Goal: Information Seeking & Learning: Learn about a topic

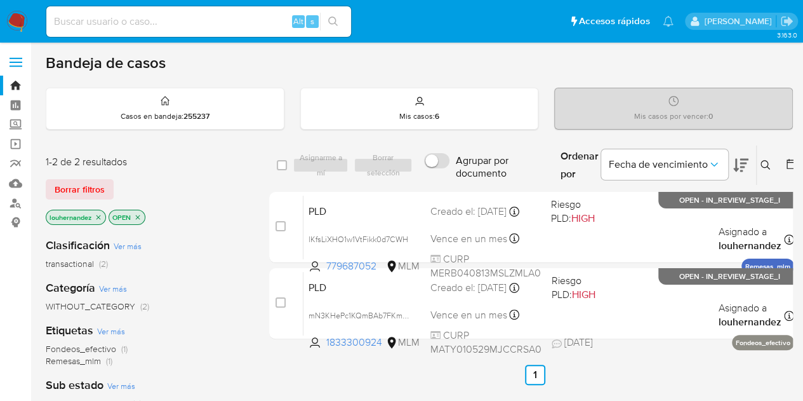
click at [134, 12] on div "Alt s" at bounding box center [198, 21] width 305 height 30
click at [138, 23] on input at bounding box center [198, 21] width 305 height 17
paste input "[PERSON_NAME] SAN [PERSON_NAME]"
type input "[PERSON_NAME] SAN [PERSON_NAME]"
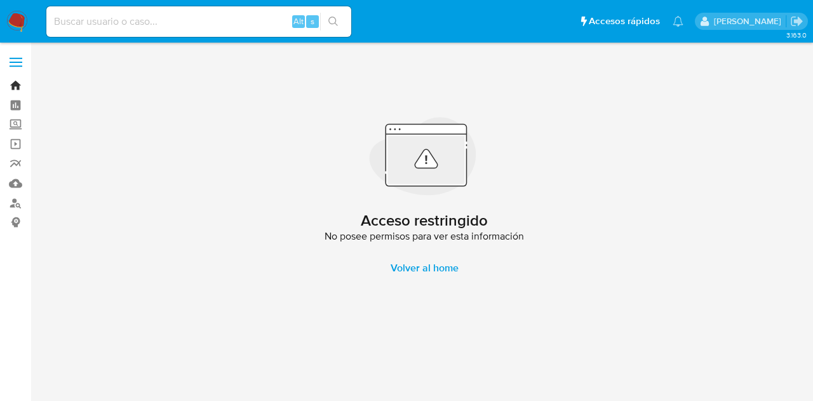
click at [17, 83] on link "Bandeja" at bounding box center [75, 86] width 151 height 20
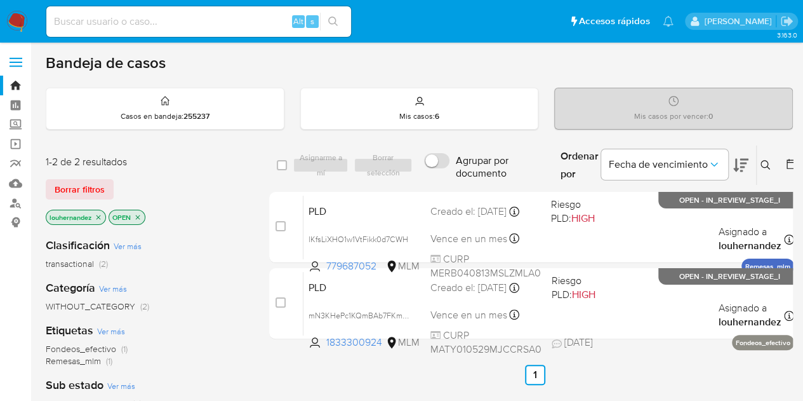
click at [22, 60] on label at bounding box center [16, 62] width 32 height 27
click at [0, 0] on input "checkbox" at bounding box center [0, 0] width 0 height 0
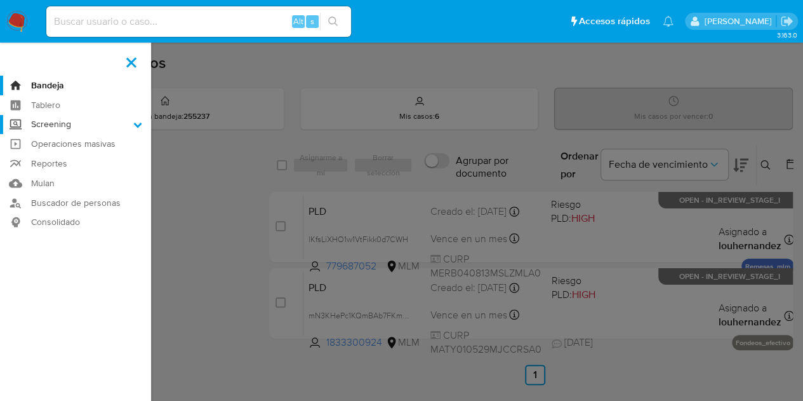
click at [86, 125] on label "Screening" at bounding box center [75, 125] width 151 height 20
click at [0, 0] on input "Screening" at bounding box center [0, 0] width 0 height 0
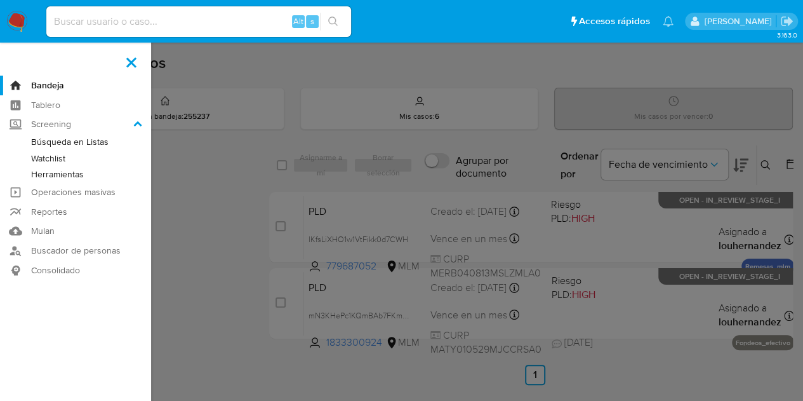
click at [66, 171] on link "Herramientas" at bounding box center [75, 174] width 151 height 16
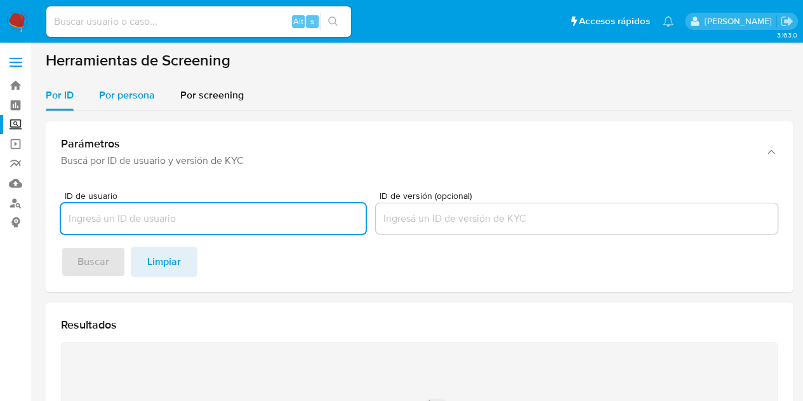
click at [119, 100] on span "Por persona" at bounding box center [127, 95] width 56 height 15
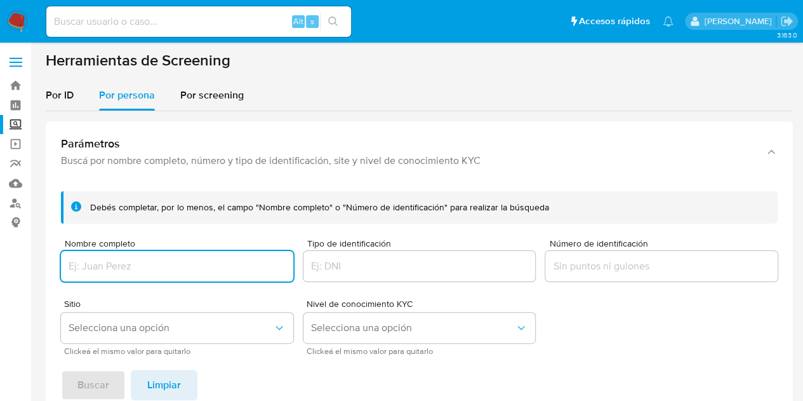
click at [154, 274] on div at bounding box center [177, 266] width 232 height 30
click at [148, 266] on input "Nombre completo" at bounding box center [177, 266] width 232 height 17
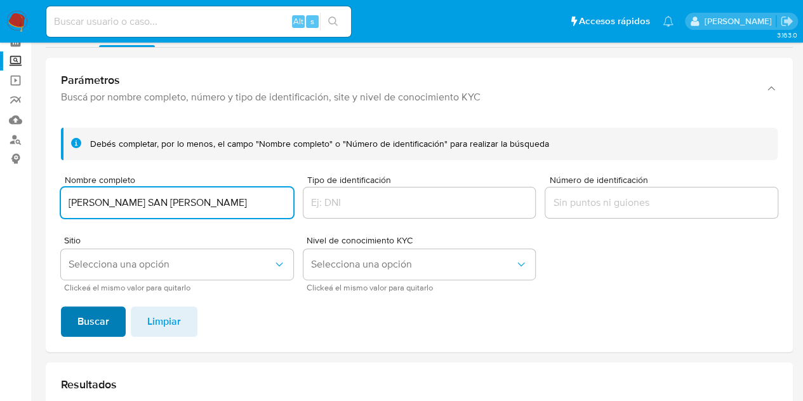
type input "NALLELY LIZBETH CHAVEZ SAN JUAN"
click at [89, 327] on span "Buscar" at bounding box center [93, 321] width 32 height 28
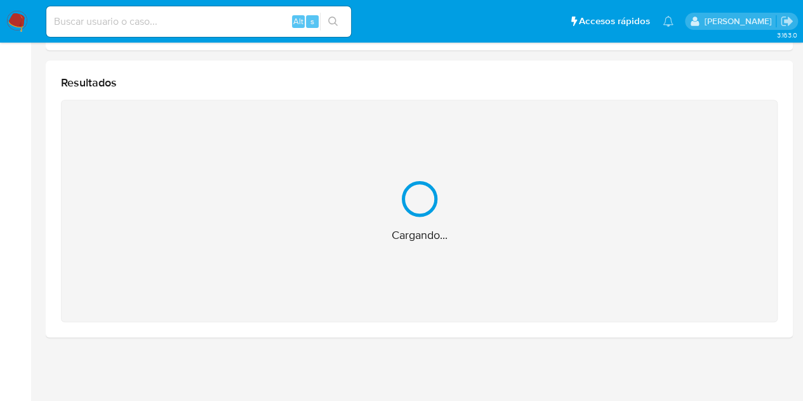
scroll to position [163, 0]
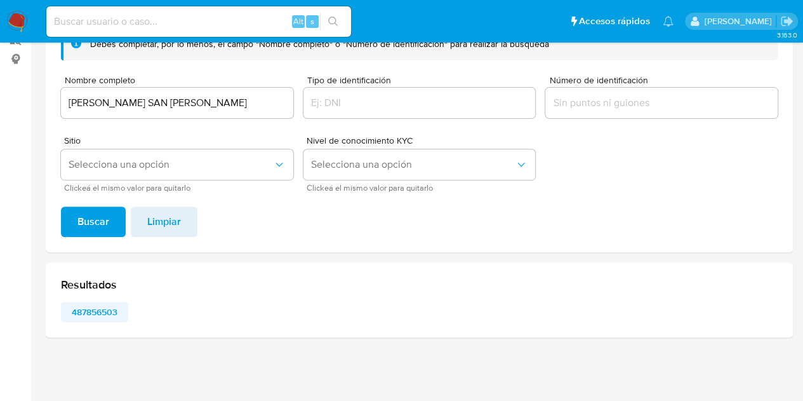
click at [89, 312] on span "487856503" at bounding box center [95, 312] width 50 height 18
click at [99, 312] on span "487856503" at bounding box center [95, 312] width 50 height 18
click at [104, 317] on span "487856503" at bounding box center [95, 312] width 50 height 18
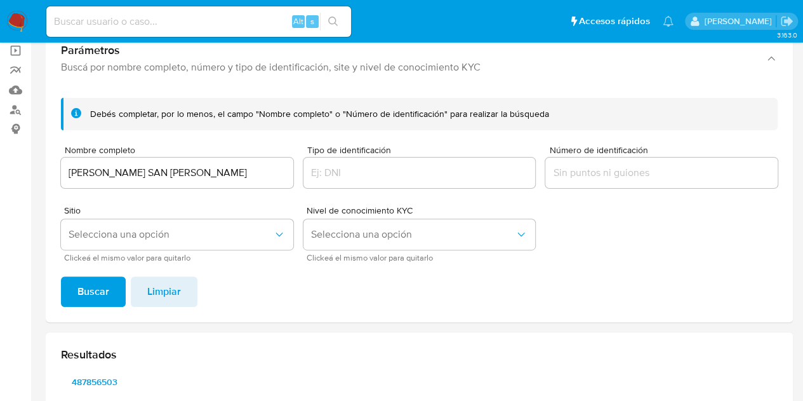
scroll to position [0, 0]
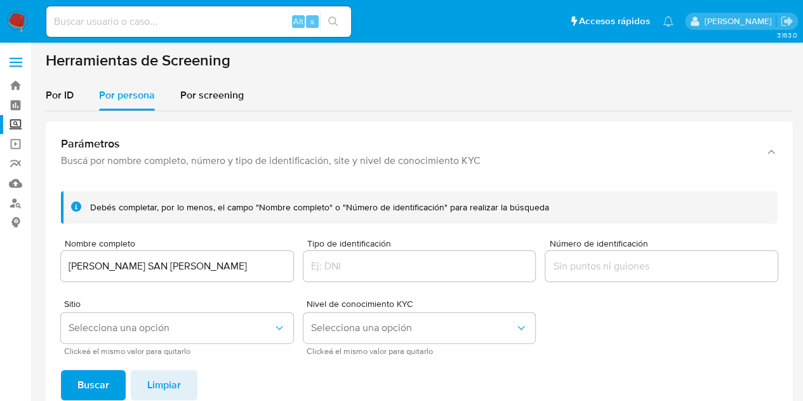
click at [9, 16] on img at bounding box center [17, 22] width 22 height 22
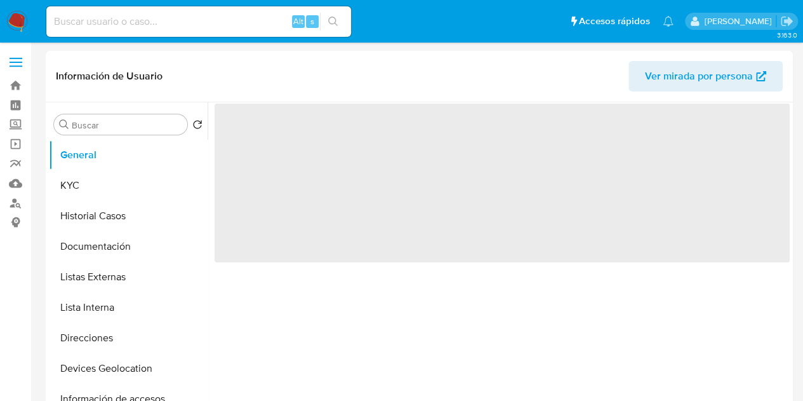
select select "10"
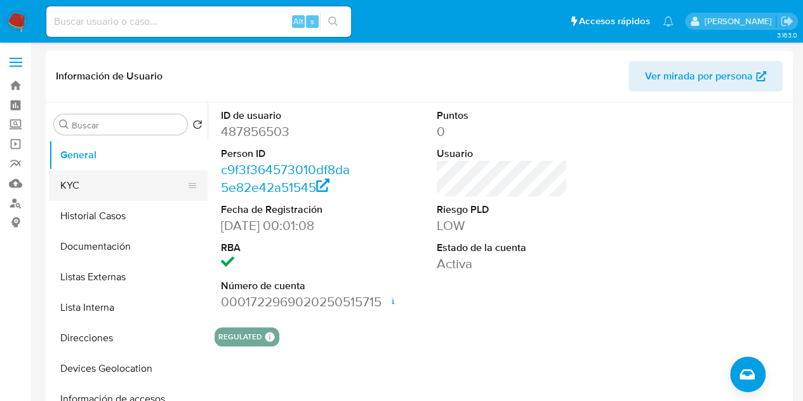
click at [113, 185] on button "KYC" at bounding box center [123, 185] width 149 height 30
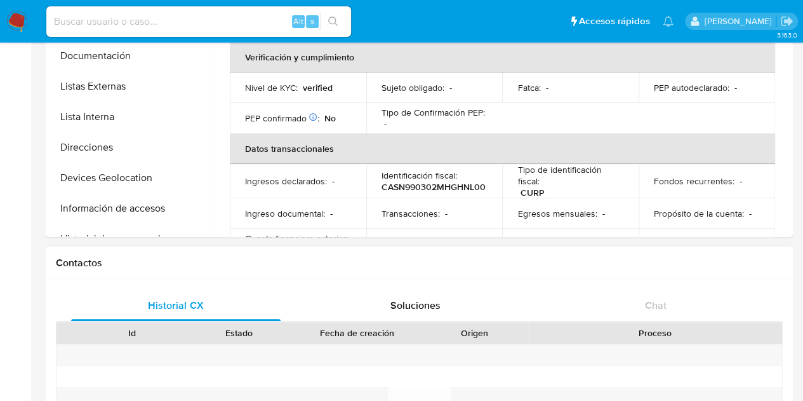
scroll to position [190, 0]
click at [386, 258] on h1 "Contactos" at bounding box center [419, 263] width 727 height 13
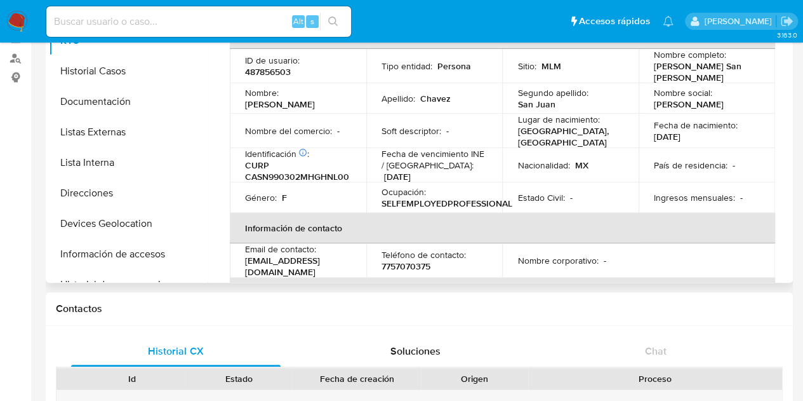
scroll to position [127, 0]
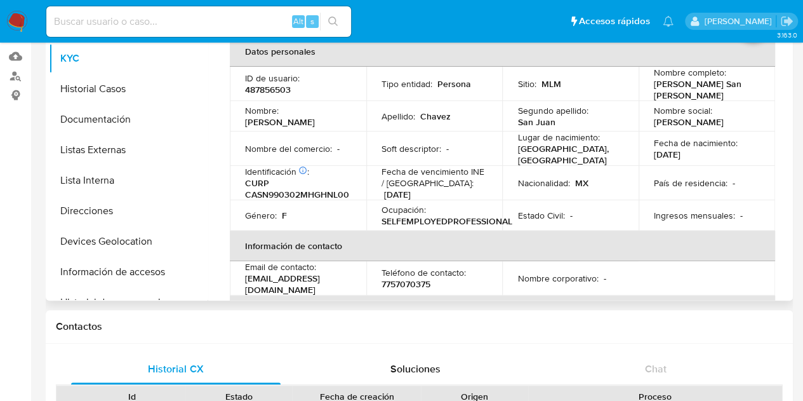
click at [262, 88] on p "487856503" at bounding box center [268, 89] width 46 height 11
copy p "487856503"
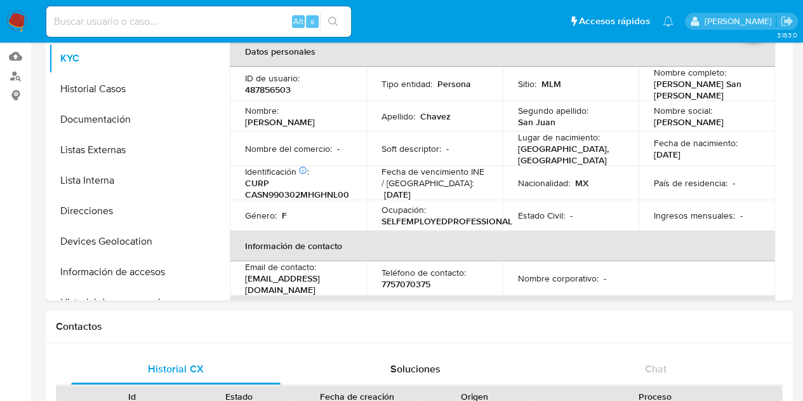
click at [403, 321] on h1 "Contactos" at bounding box center [419, 326] width 727 height 13
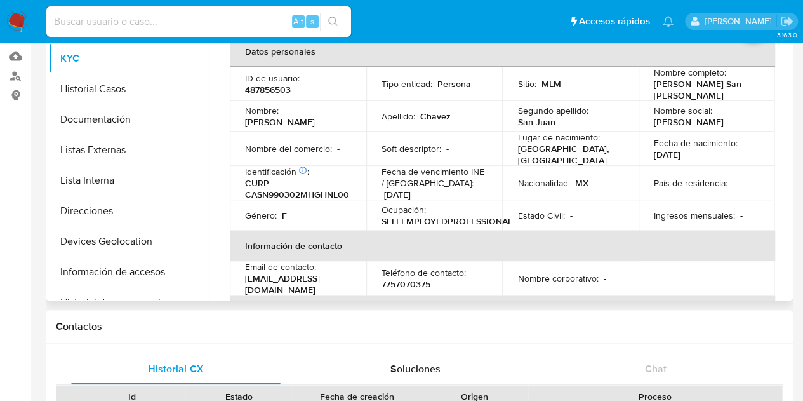
scroll to position [63, 0]
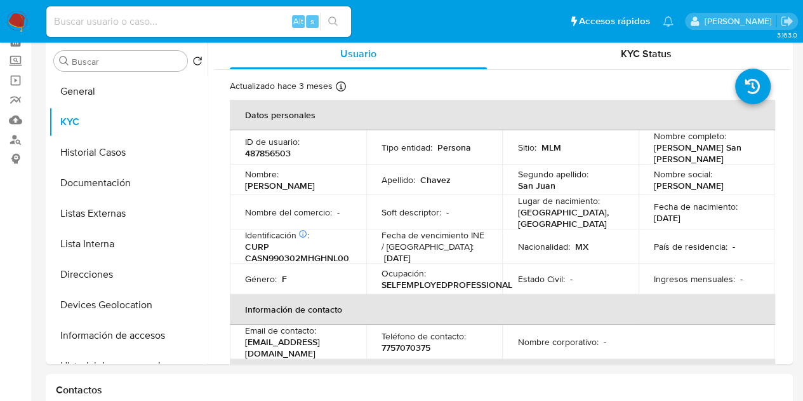
drag, startPoint x: 6, startPoint y: 293, endPoint x: 75, endPoint y: 179, distance: 133.3
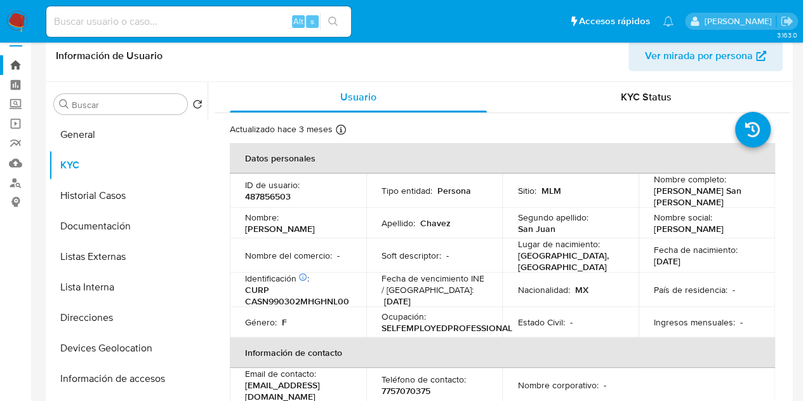
scroll to position [0, 0]
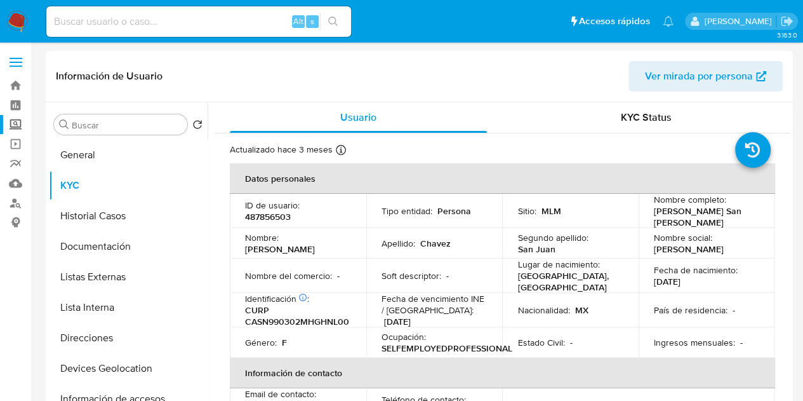
click at [19, 120] on label "Screening" at bounding box center [75, 125] width 151 height 20
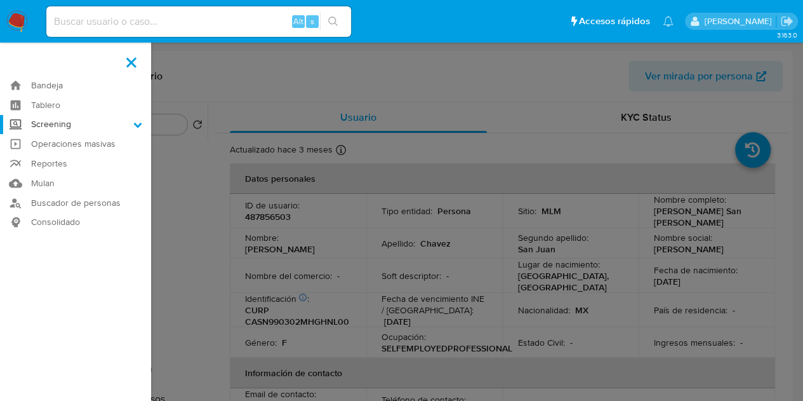
click at [0, 0] on input "Screening" at bounding box center [0, 0] width 0 height 0
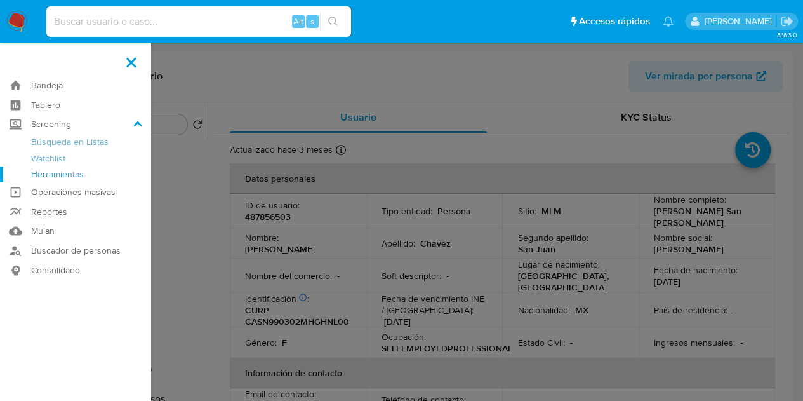
click at [69, 176] on link "Herramientas" at bounding box center [75, 174] width 151 height 16
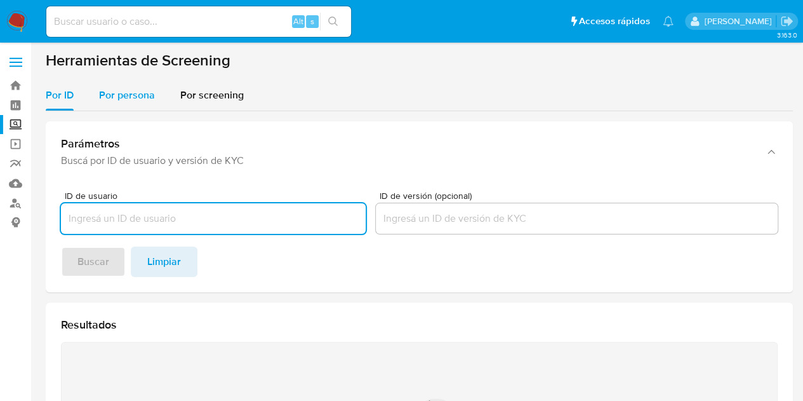
click at [151, 91] on span "Por persona" at bounding box center [127, 95] width 56 height 15
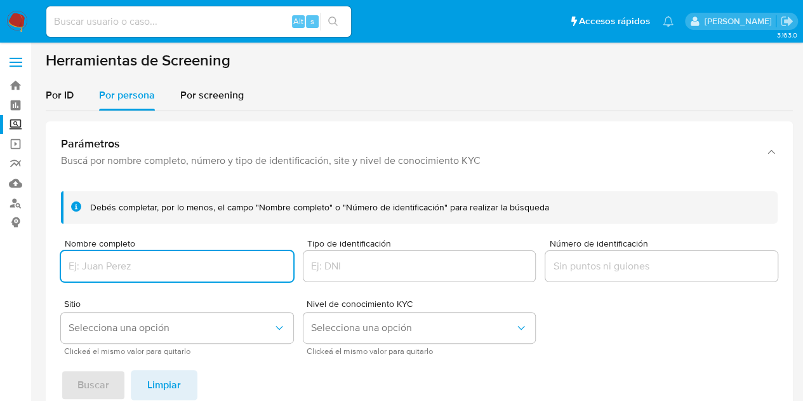
click at [121, 263] on input "Nombre completo" at bounding box center [177, 266] width 232 height 17
type input "V"
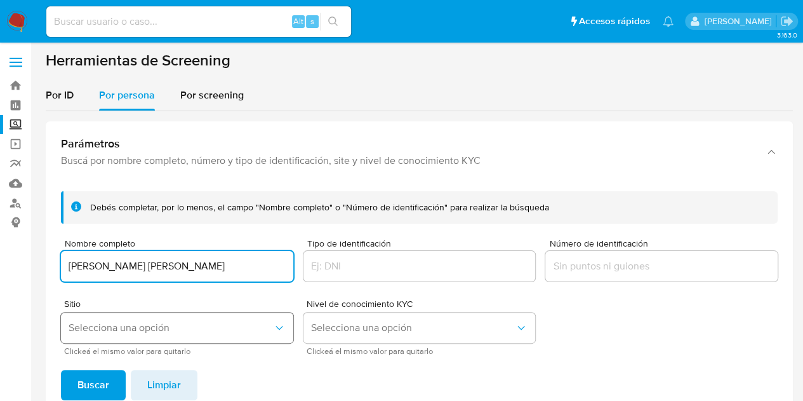
type input "CLAUDIA GUADALUPE CHARLES ARIAS"
click at [245, 319] on button "Selecciona una opción" at bounding box center [177, 327] width 232 height 30
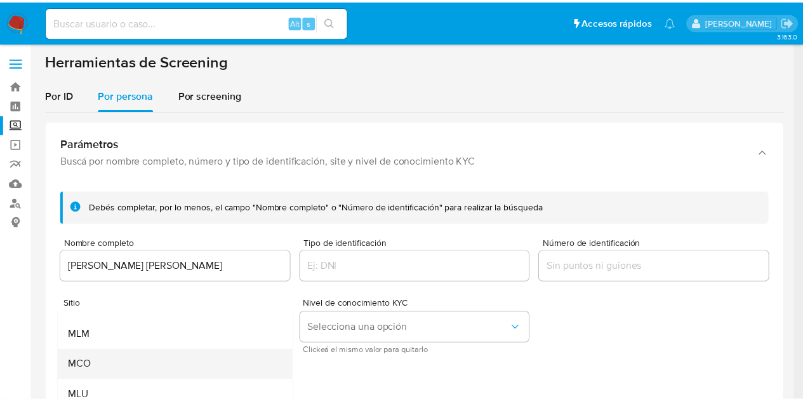
scroll to position [88, 0]
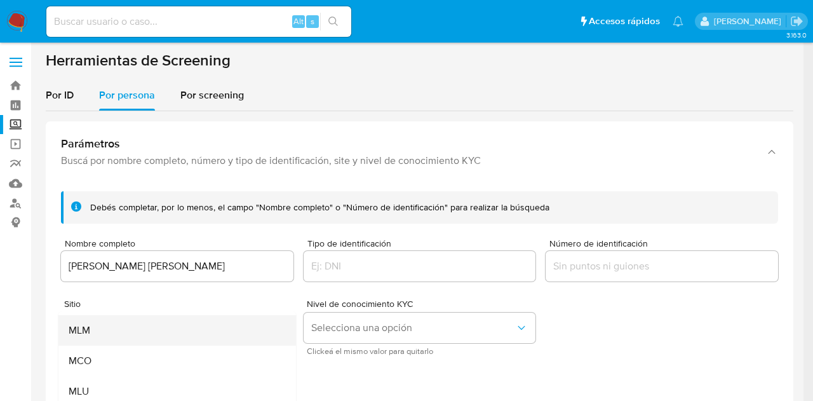
click at [112, 337] on div "MLM" at bounding box center [174, 330] width 210 height 30
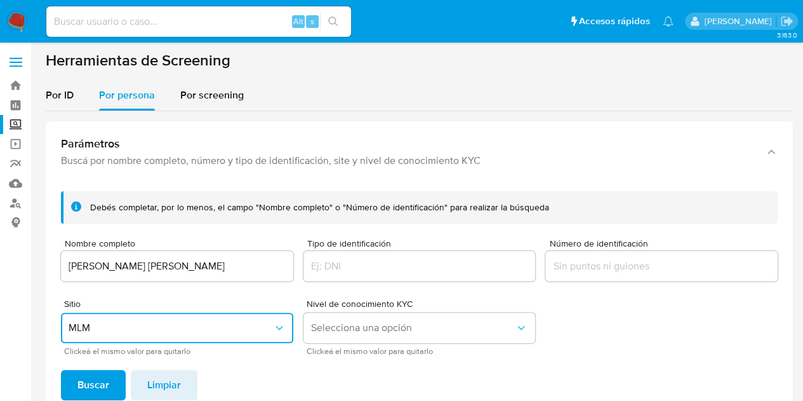
click at [101, 376] on span "Buscar" at bounding box center [93, 385] width 32 height 28
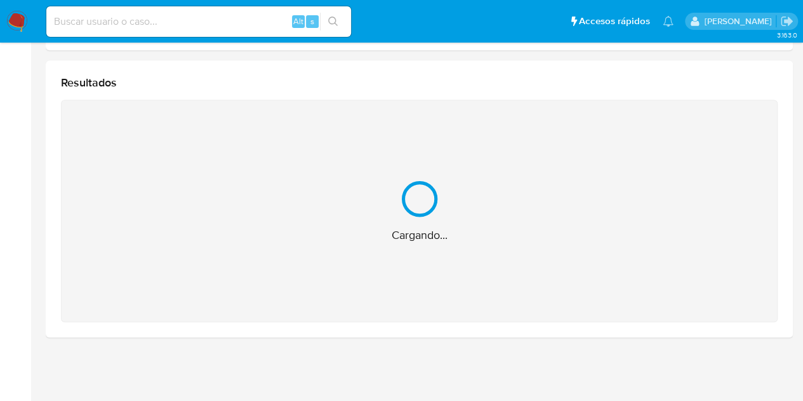
scroll to position [163, 0]
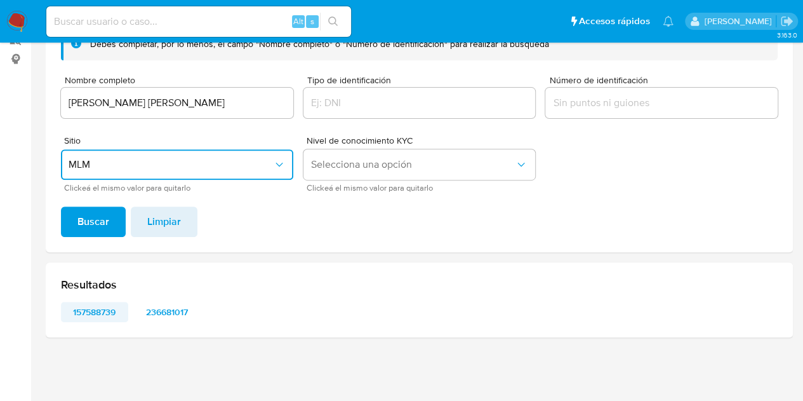
click at [119, 308] on span "157588739" at bounding box center [95, 312] width 50 height 18
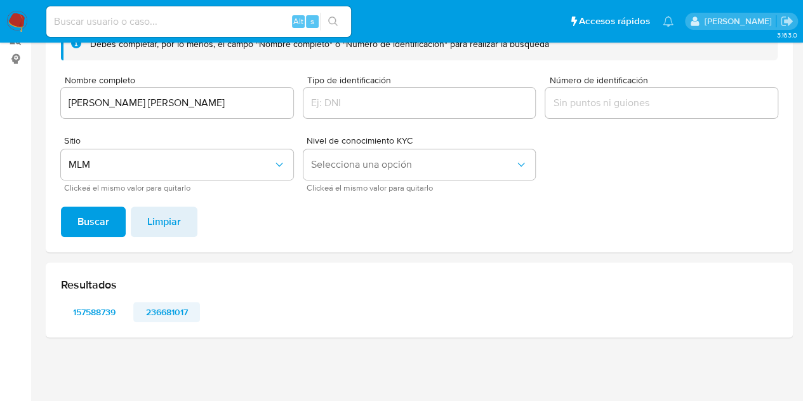
click at [157, 309] on span "236681017" at bounding box center [167, 312] width 50 height 18
click at [106, 308] on span "157588739" at bounding box center [95, 312] width 50 height 18
click at [159, 317] on span "236681017" at bounding box center [167, 312] width 50 height 18
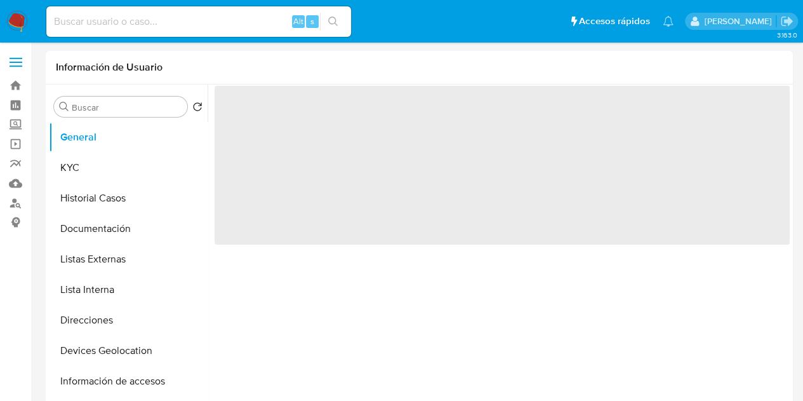
select select "10"
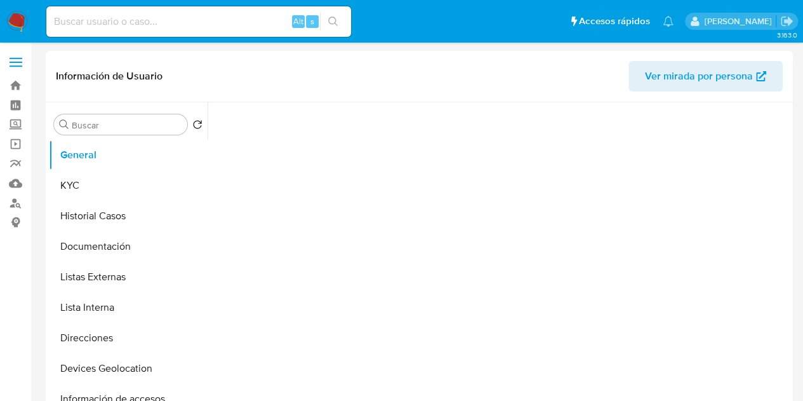
select select "10"
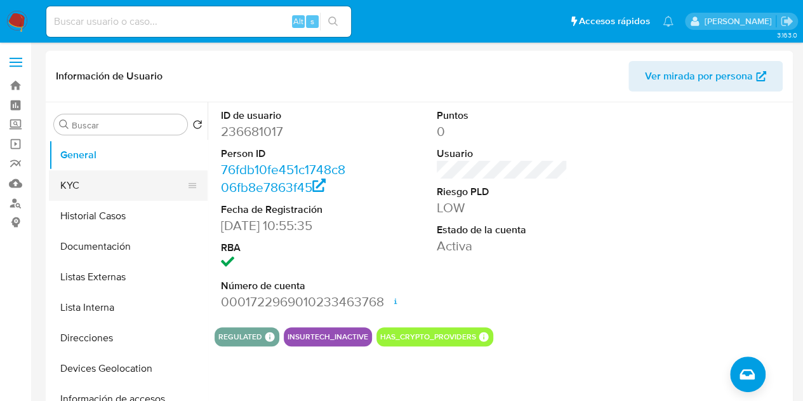
click at [143, 182] on button "KYC" at bounding box center [123, 185] width 149 height 30
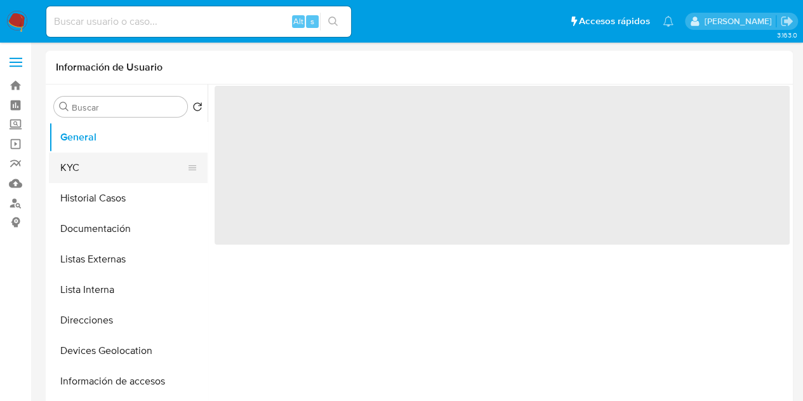
click at [96, 172] on button "KYC" at bounding box center [123, 167] width 149 height 30
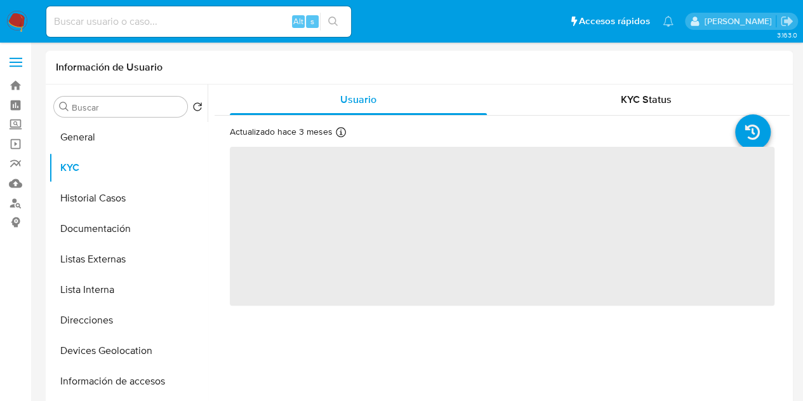
select select "10"
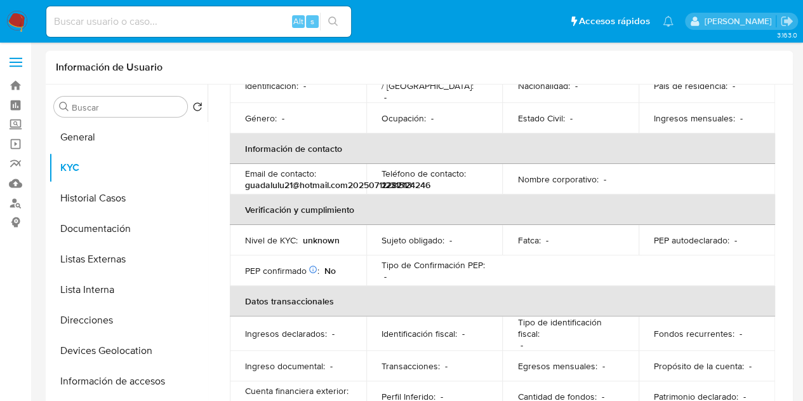
scroll to position [225, 0]
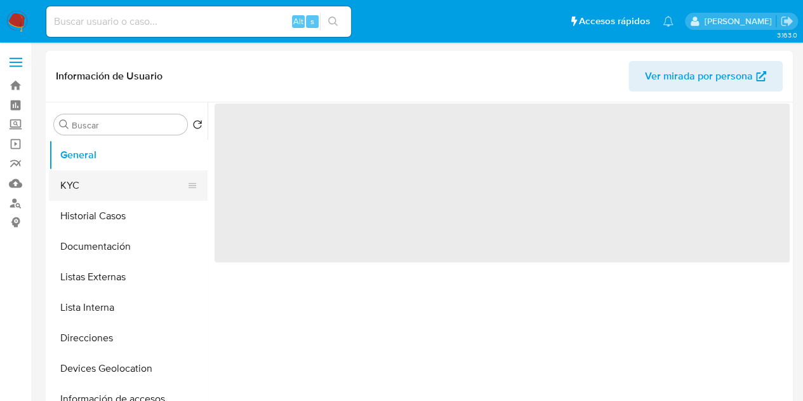
click at [97, 181] on button "KYC" at bounding box center [123, 185] width 149 height 30
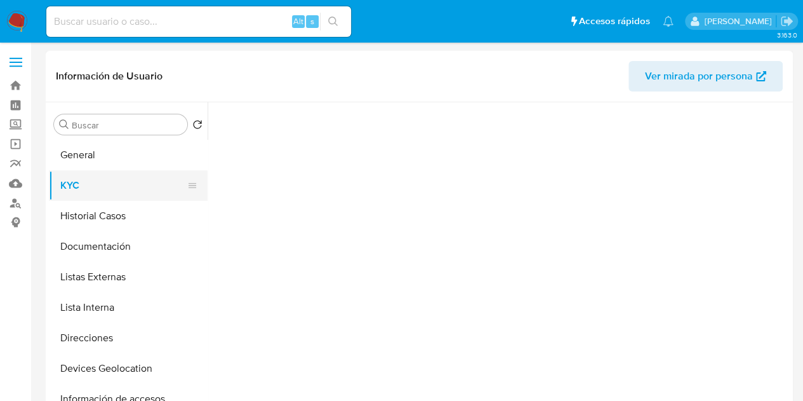
select select "10"
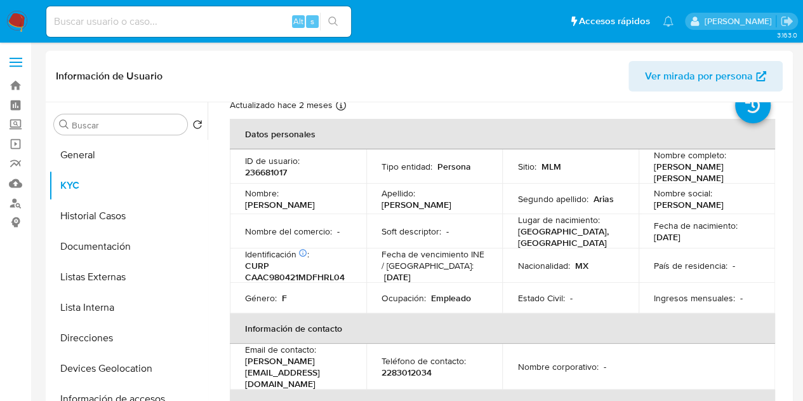
scroll to position [63, 0]
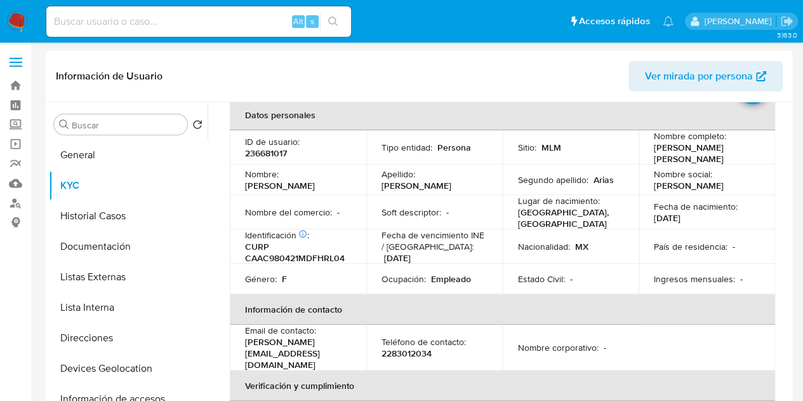
click at [265, 152] on p "236681017" at bounding box center [266, 152] width 42 height 11
copy p "236681017"
click at [147, 218] on button "Historial Casos" at bounding box center [123, 216] width 149 height 30
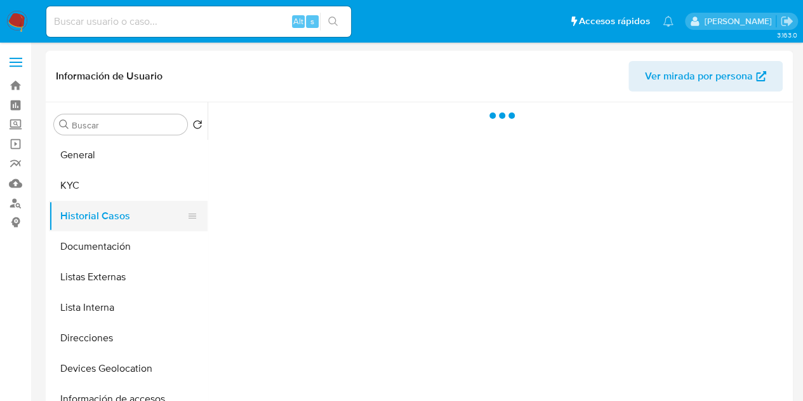
scroll to position [0, 0]
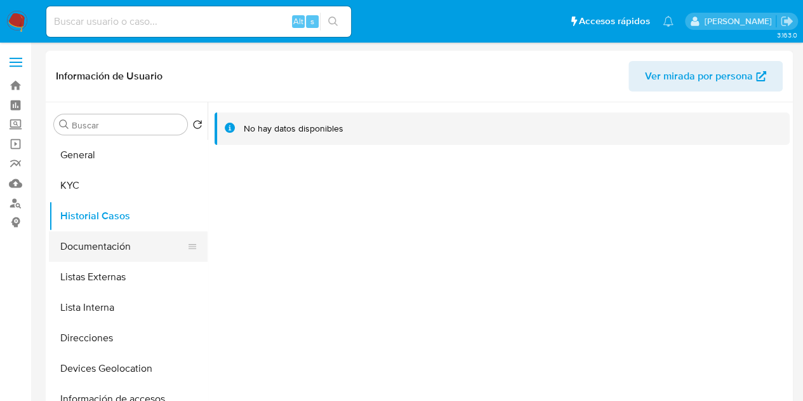
click at [117, 238] on button "Documentación" at bounding box center [123, 246] width 149 height 30
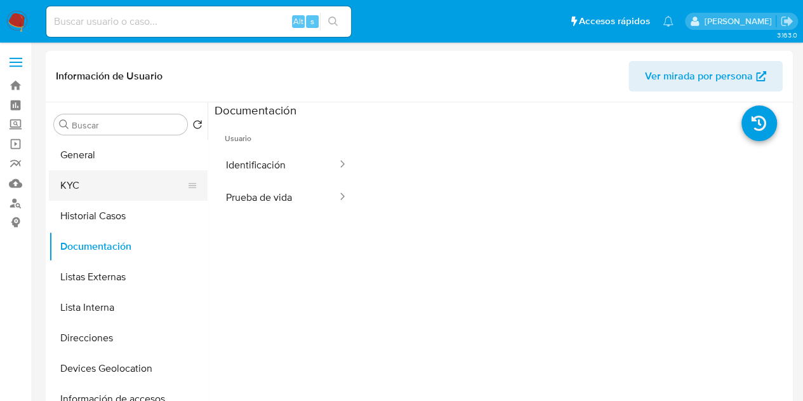
click at [114, 185] on button "KYC" at bounding box center [123, 185] width 149 height 30
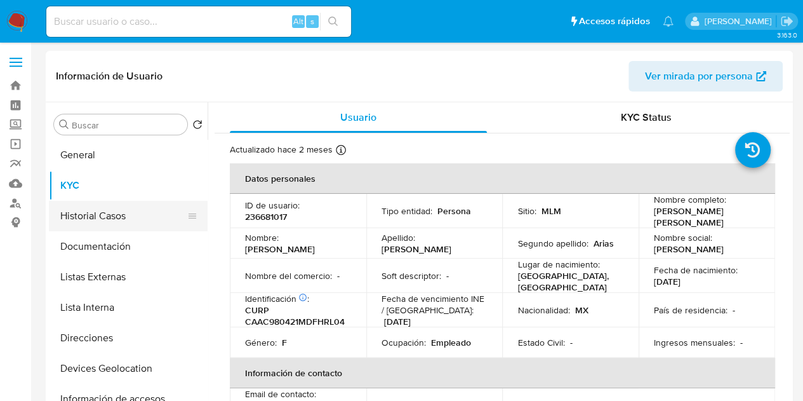
click at [97, 217] on button "Historial Casos" at bounding box center [123, 216] width 149 height 30
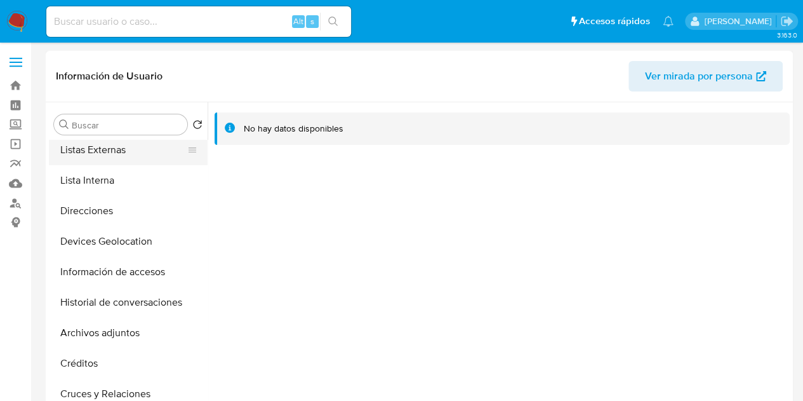
scroll to position [63, 0]
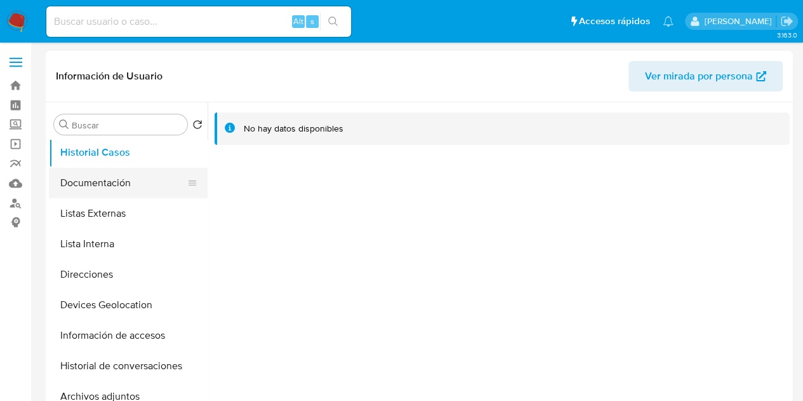
click at [111, 173] on button "Documentación" at bounding box center [123, 183] width 149 height 30
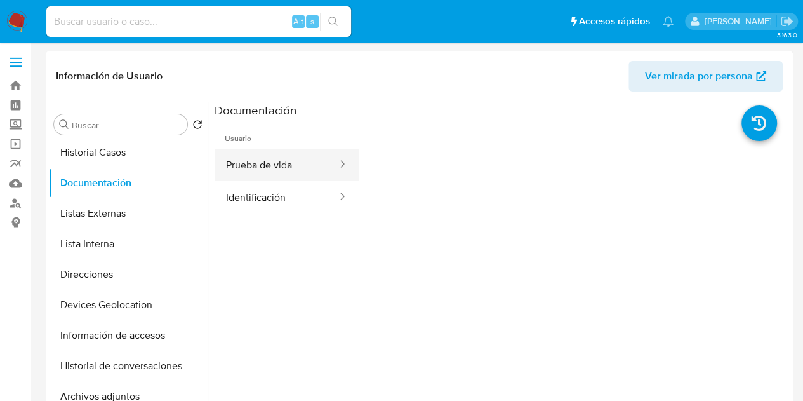
click at [284, 173] on button "Prueba de vida" at bounding box center [277, 165] width 124 height 32
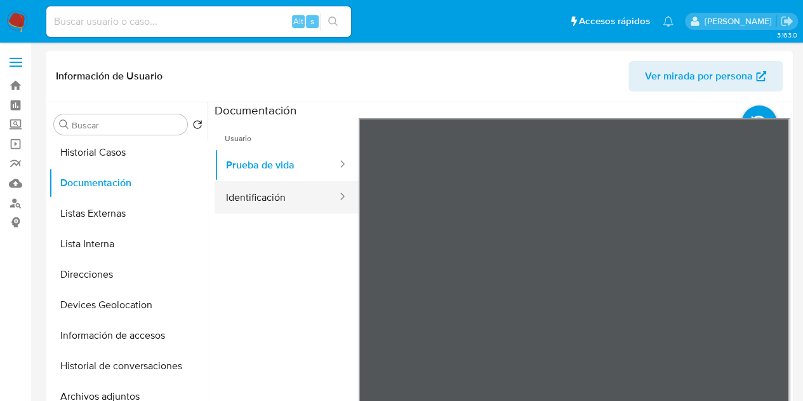
click at [302, 195] on button "Identificación" at bounding box center [277, 197] width 124 height 32
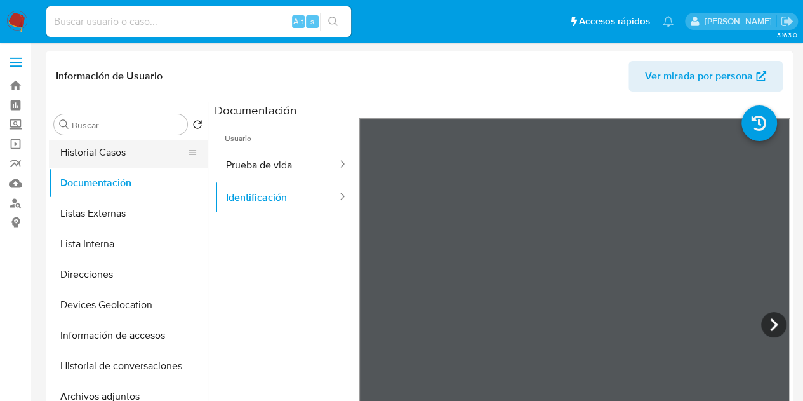
click at [137, 158] on button "Historial Casos" at bounding box center [123, 152] width 149 height 30
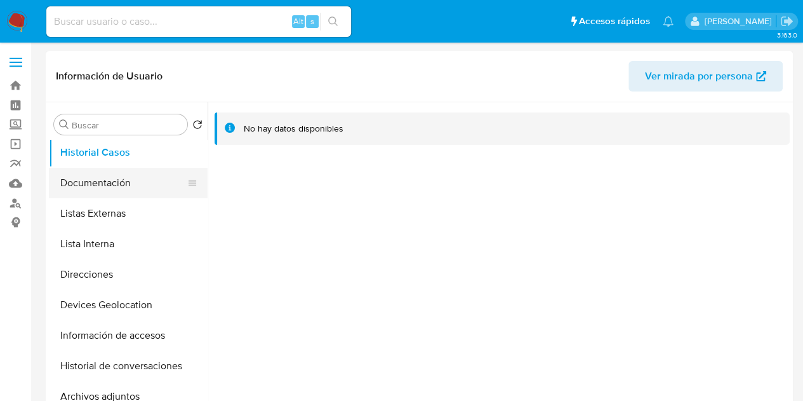
click at [95, 190] on button "Documentación" at bounding box center [123, 183] width 149 height 30
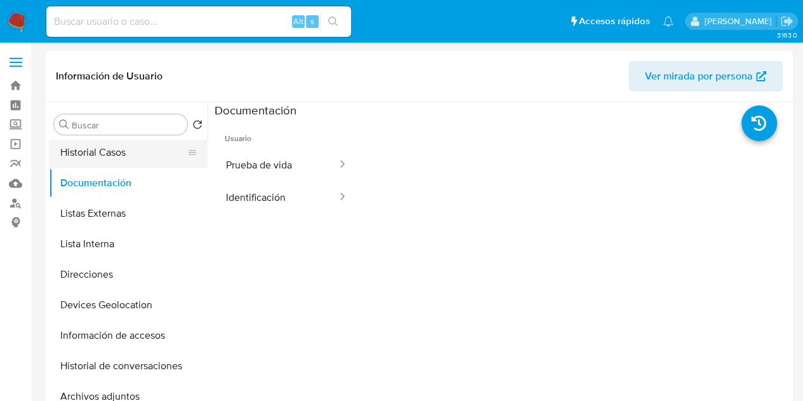
click at [138, 154] on button "Historial Casos" at bounding box center [123, 152] width 149 height 30
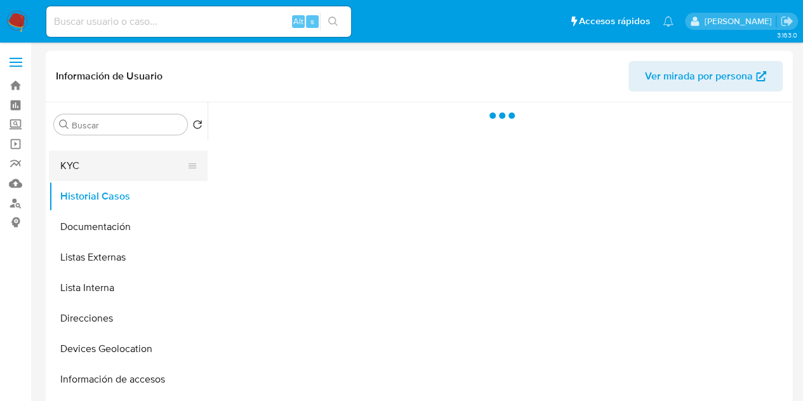
scroll to position [0, 0]
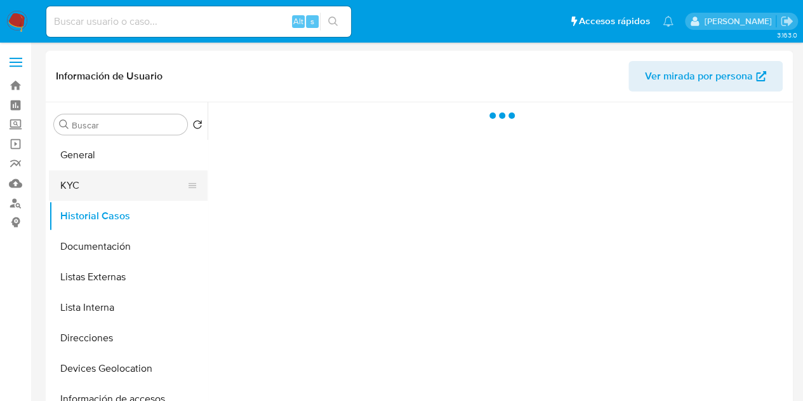
click at [136, 179] on button "KYC" at bounding box center [123, 185] width 149 height 30
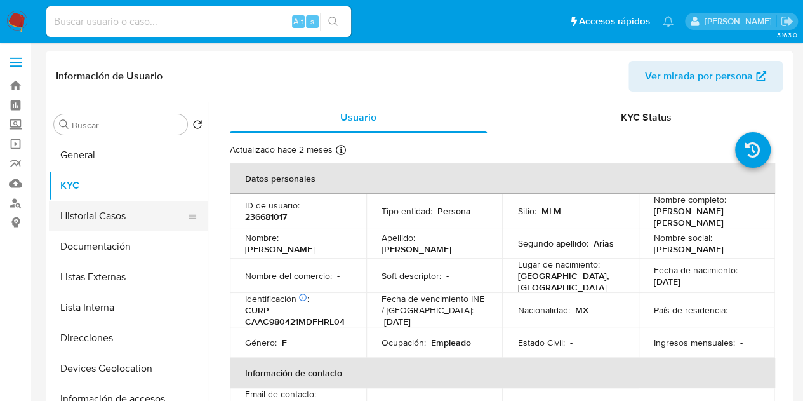
click at [123, 223] on button "Historial Casos" at bounding box center [123, 216] width 149 height 30
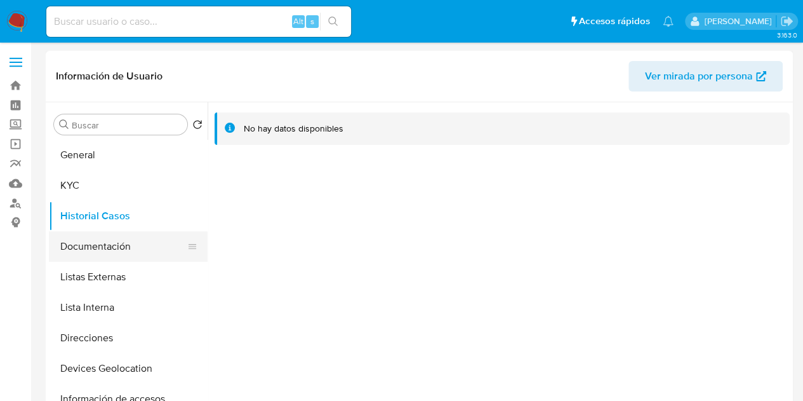
click at [105, 240] on button "Documentación" at bounding box center [123, 246] width 149 height 30
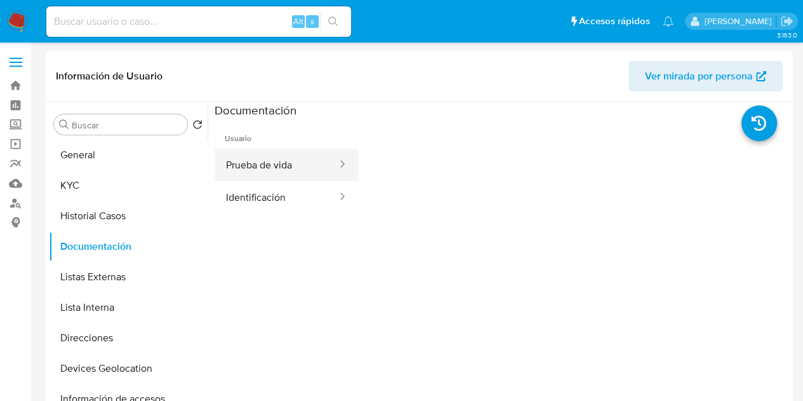
click at [266, 162] on button "Prueba de vida" at bounding box center [277, 165] width 124 height 32
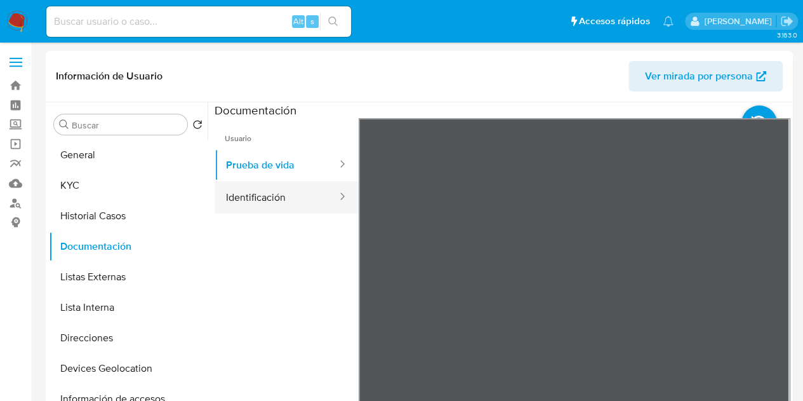
click at [273, 195] on button "Identificación" at bounding box center [277, 197] width 124 height 32
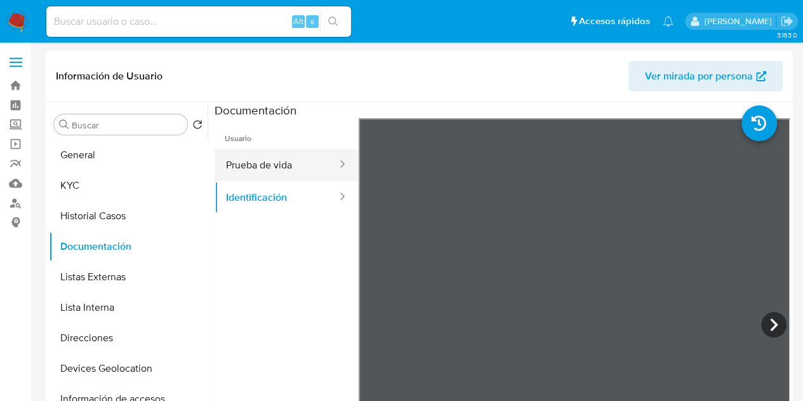
click at [250, 166] on button "Prueba de vida" at bounding box center [277, 165] width 124 height 32
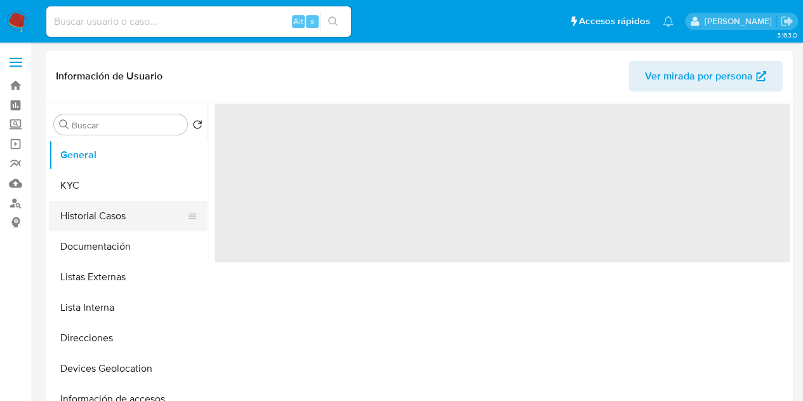
click at [119, 211] on button "Historial Casos" at bounding box center [123, 216] width 149 height 30
select select "10"
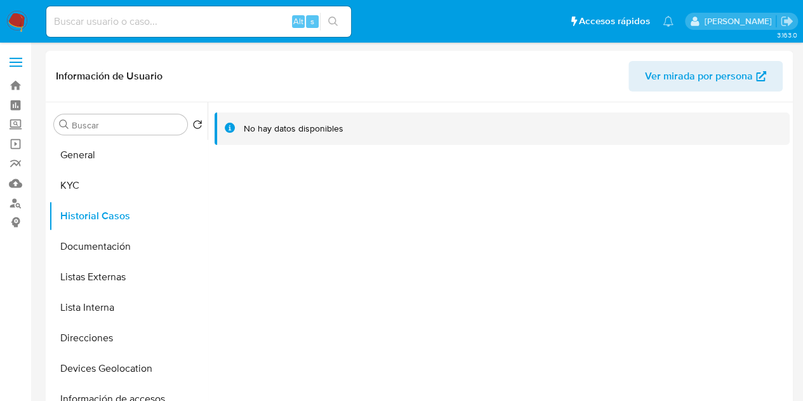
drag, startPoint x: 378, startPoint y: 280, endPoint x: 380, endPoint y: 273, distance: 7.2
click at [378, 277] on div at bounding box center [499, 264] width 582 height 325
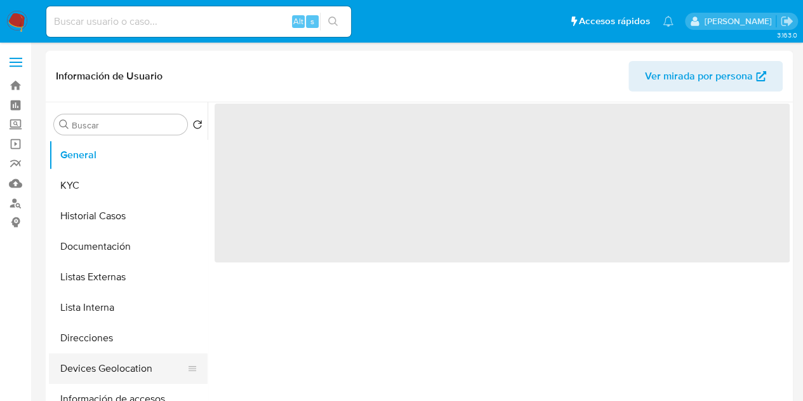
select select "10"
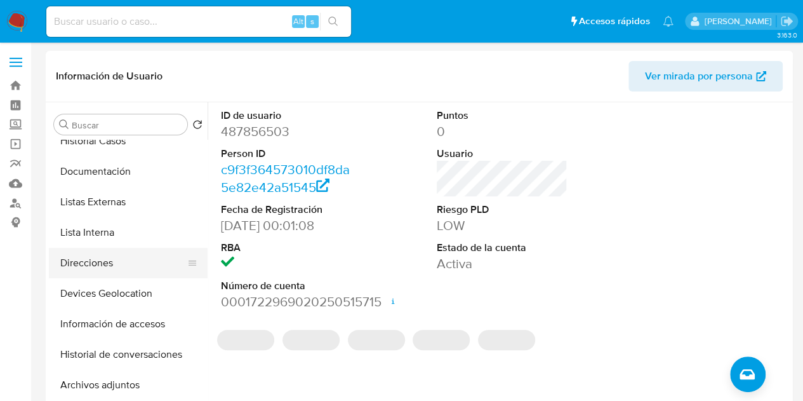
scroll to position [63, 0]
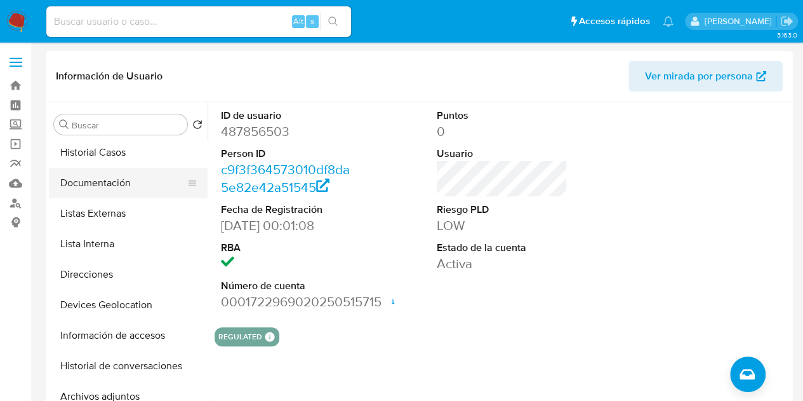
click at [119, 182] on button "Documentación" at bounding box center [123, 183] width 149 height 30
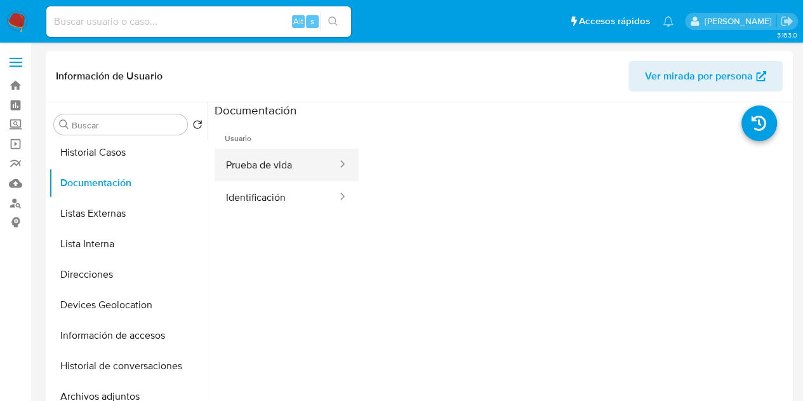
click at [271, 170] on button "Prueba de vida" at bounding box center [277, 165] width 124 height 32
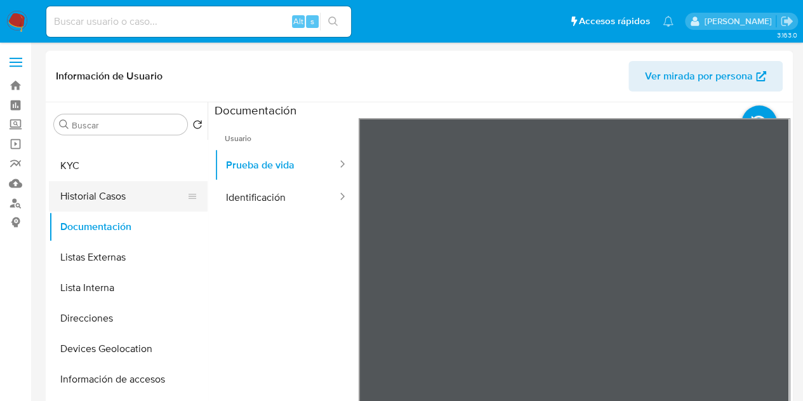
scroll to position [0, 0]
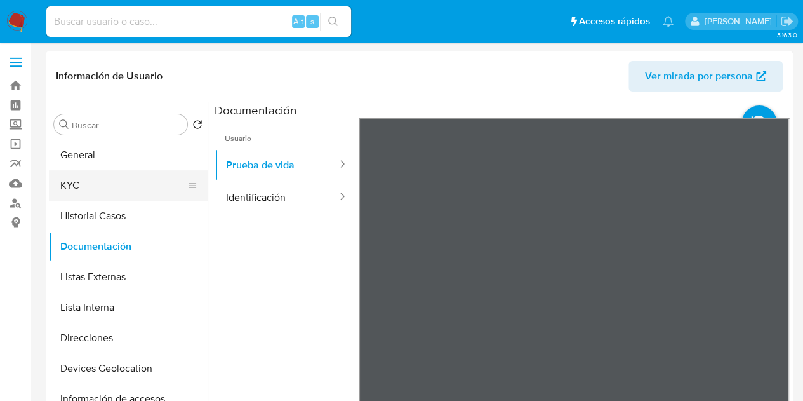
click at [124, 197] on button "KYC" at bounding box center [123, 185] width 149 height 30
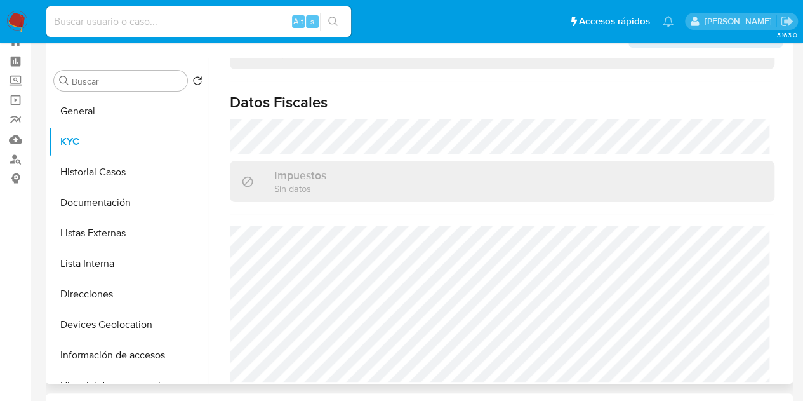
scroll to position [63, 0]
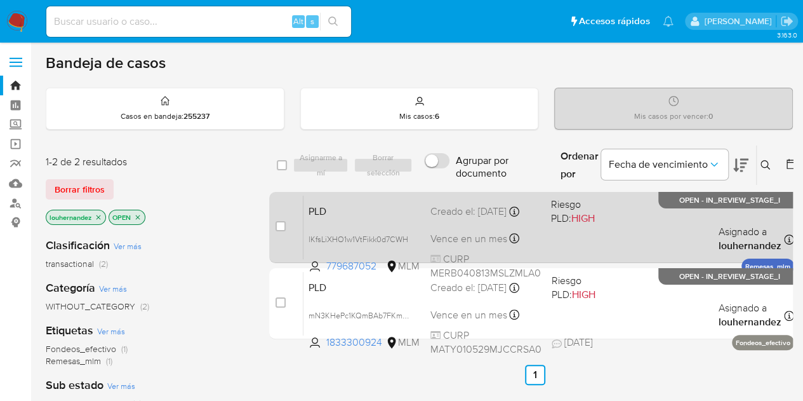
click at [607, 215] on span "Riesgo PLD: HIGH" at bounding box center [588, 210] width 74 height 30
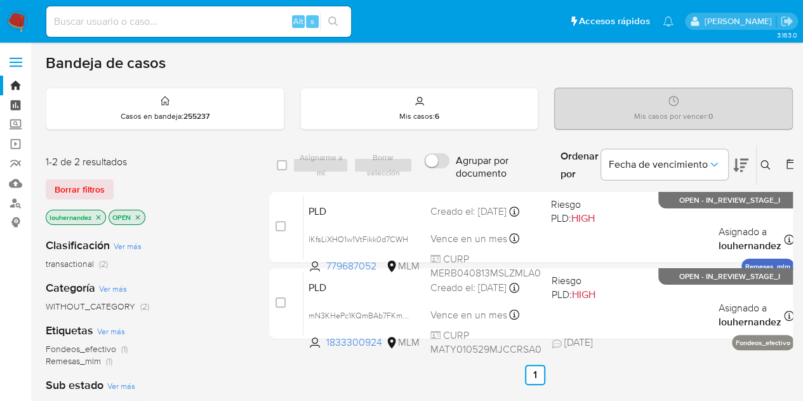
click at [18, 107] on link "Tablero" at bounding box center [75, 105] width 151 height 20
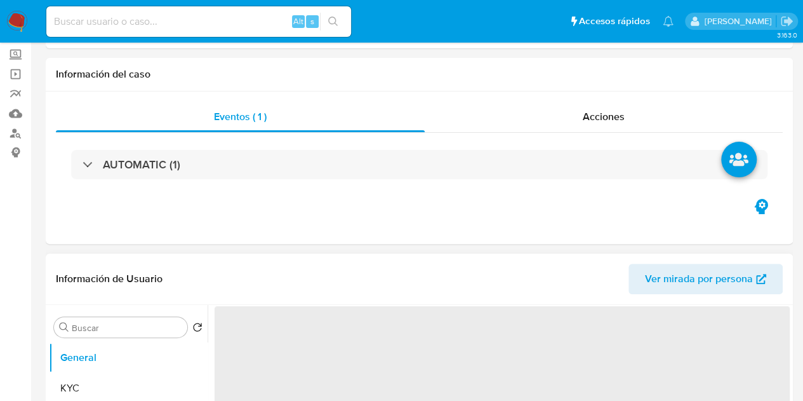
select select "10"
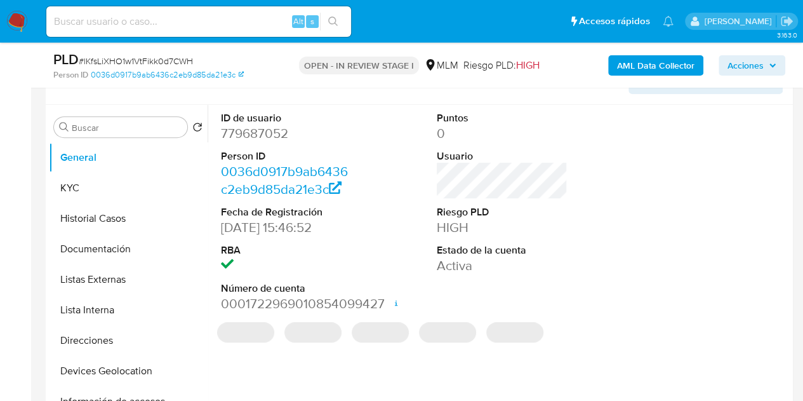
scroll to position [254, 0]
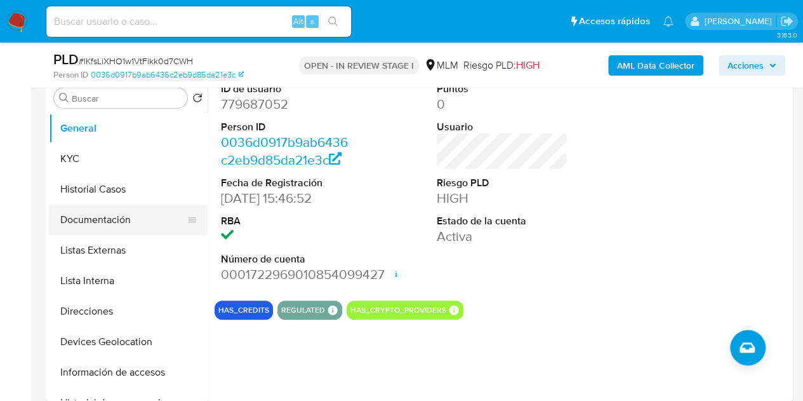
click at [122, 218] on button "Documentación" at bounding box center [123, 219] width 149 height 30
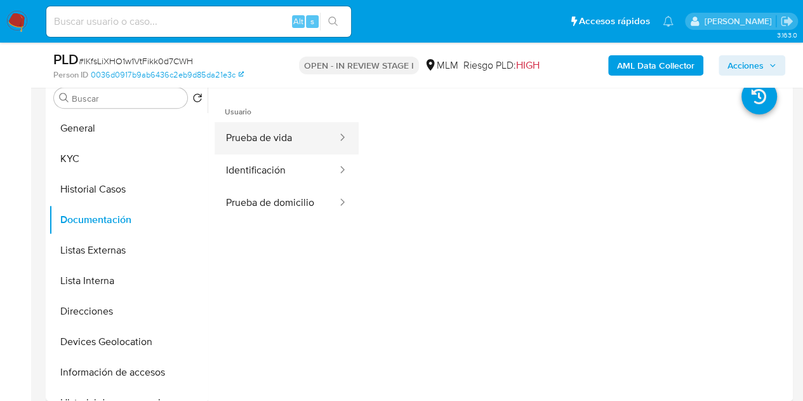
click at [272, 147] on button "Prueba de vida" at bounding box center [277, 138] width 124 height 32
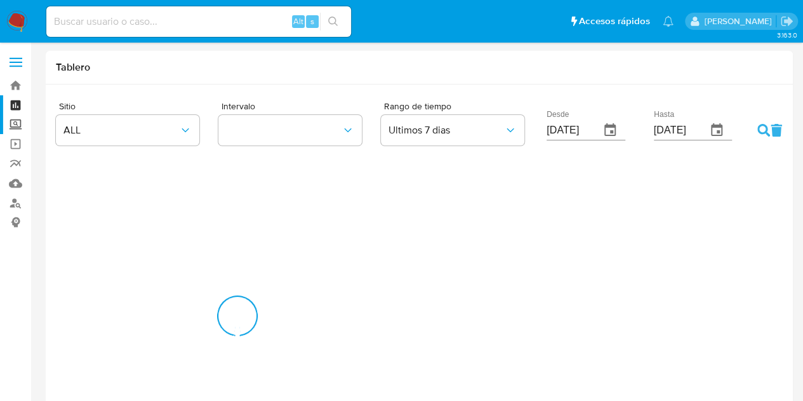
click at [15, 121] on label "Screening" at bounding box center [75, 125] width 151 height 20
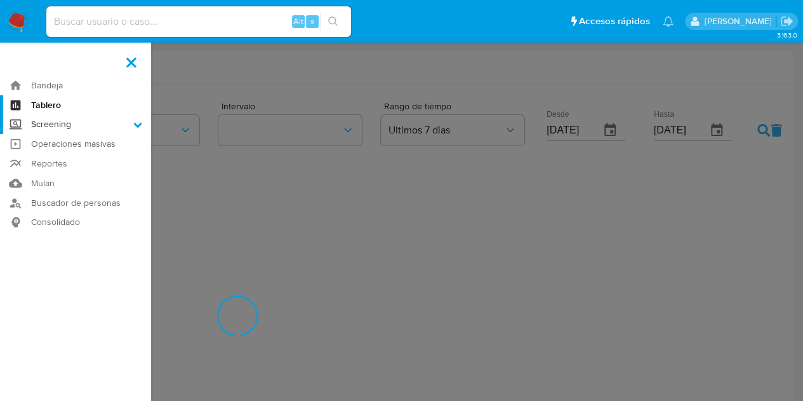
click at [0, 0] on input "Screening" at bounding box center [0, 0] width 0 height 0
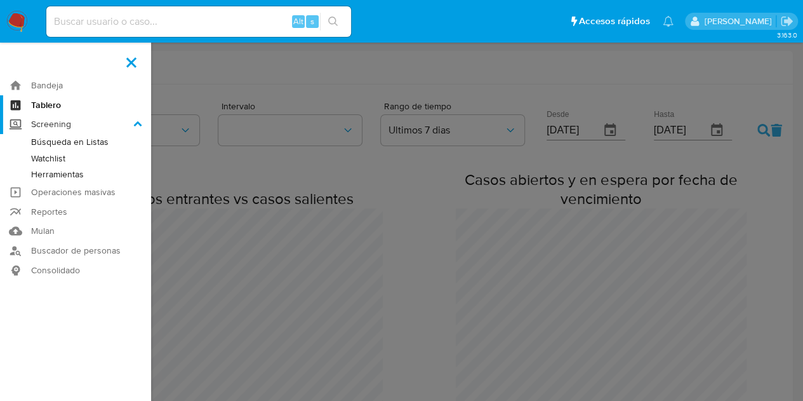
scroll to position [1738, 803]
click at [56, 170] on link "Herramientas" at bounding box center [75, 174] width 151 height 16
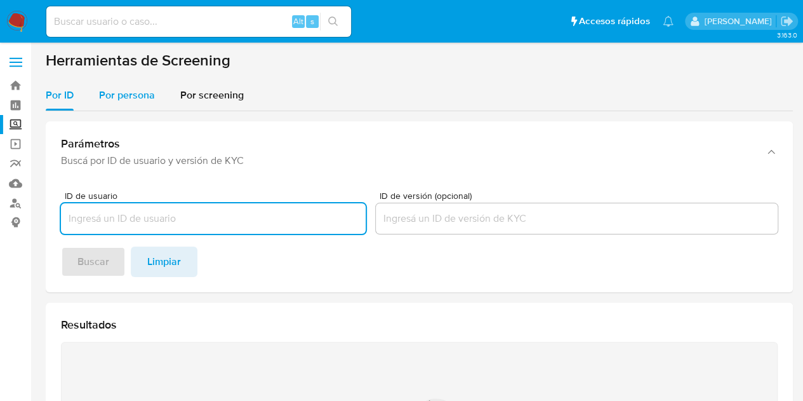
click at [118, 98] on span "Por persona" at bounding box center [127, 95] width 56 height 15
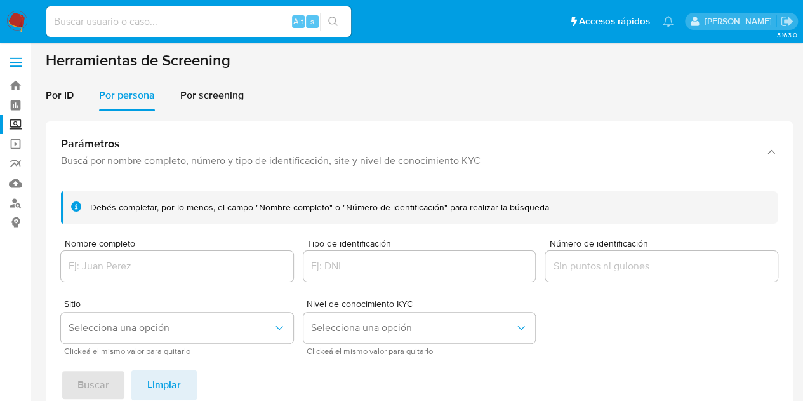
click at [653, 357] on div "Debés completar, por lo menos, el campo "Nombre completo" o "Número de identifi…" at bounding box center [419, 298] width 747 height 234
click at [196, 255] on div at bounding box center [177, 266] width 232 height 30
click at [201, 265] on input "Nombre completo" at bounding box center [177, 266] width 232 height 17
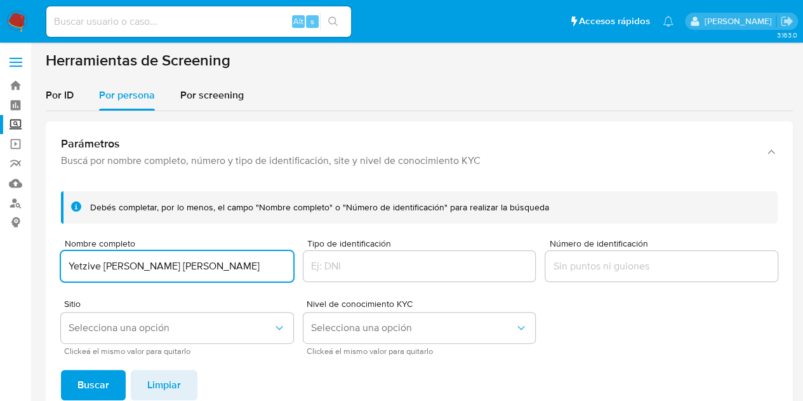
type input "Yetzive [PERSON_NAME] [PERSON_NAME]"
click at [61, 370] on button "Buscar" at bounding box center [93, 385] width 65 height 30
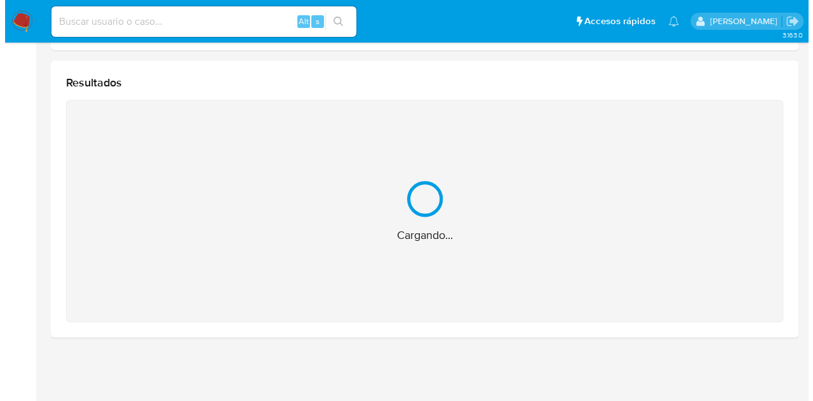
scroll to position [163, 0]
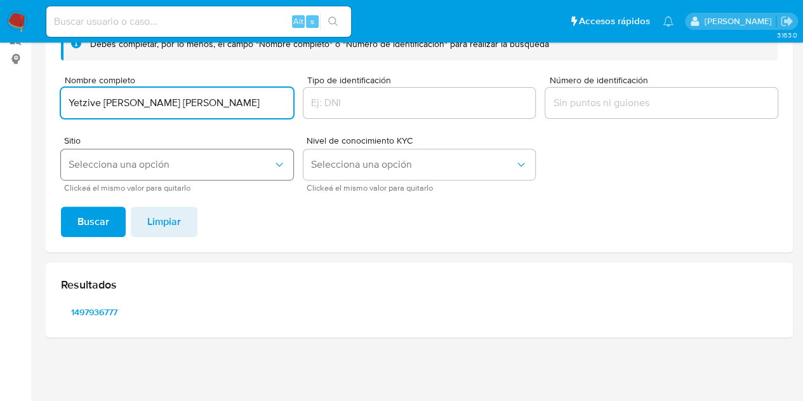
click at [85, 167] on span "Selecciona una opción" at bounding box center [171, 164] width 204 height 13
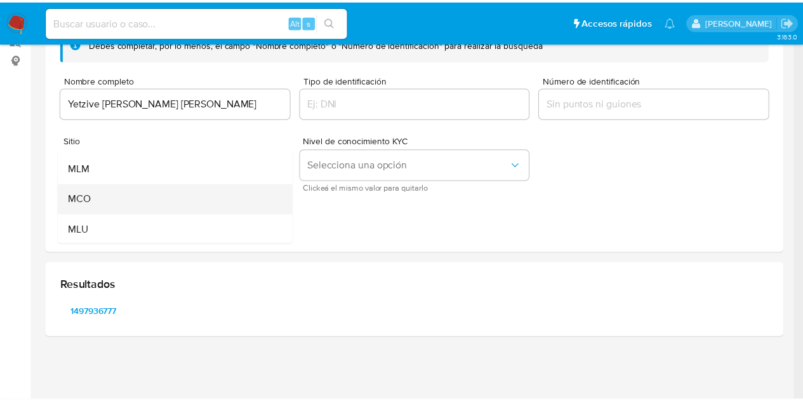
scroll to position [88, 0]
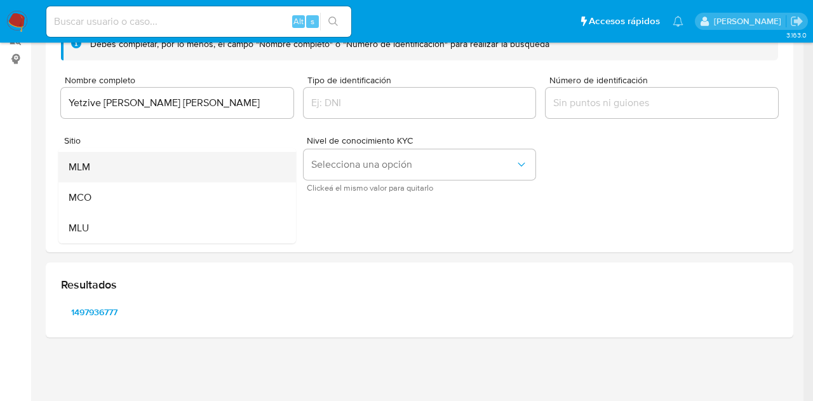
click at [102, 175] on div "MLM" at bounding box center [174, 167] width 210 height 30
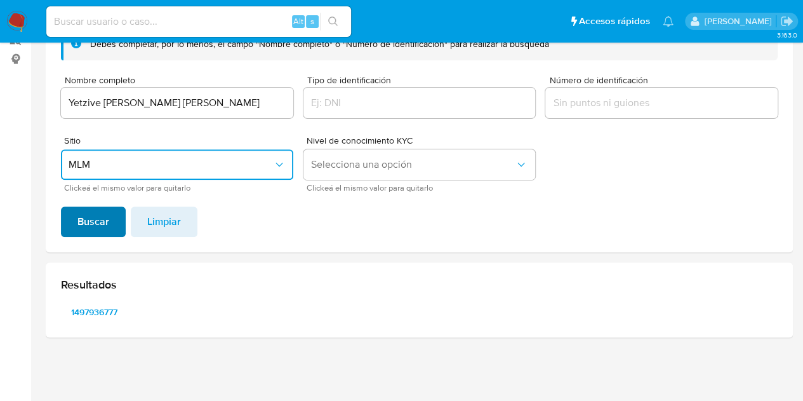
click at [100, 222] on span "Buscar" at bounding box center [93, 222] width 32 height 28
click at [98, 313] on span "1497936777" at bounding box center [95, 312] width 50 height 18
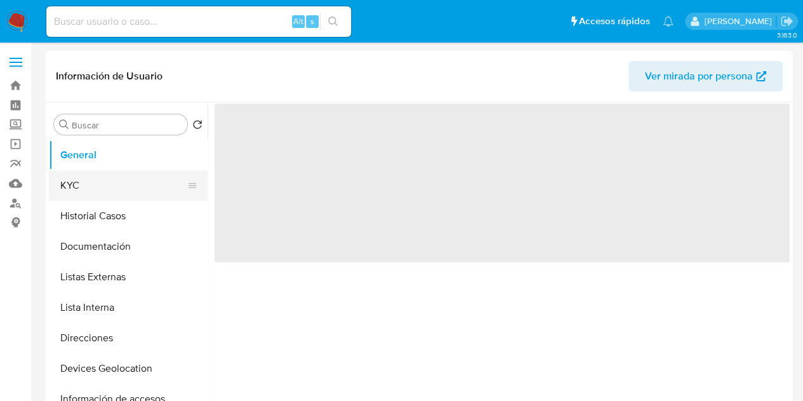
click at [104, 180] on button "KYC" at bounding box center [123, 185] width 149 height 30
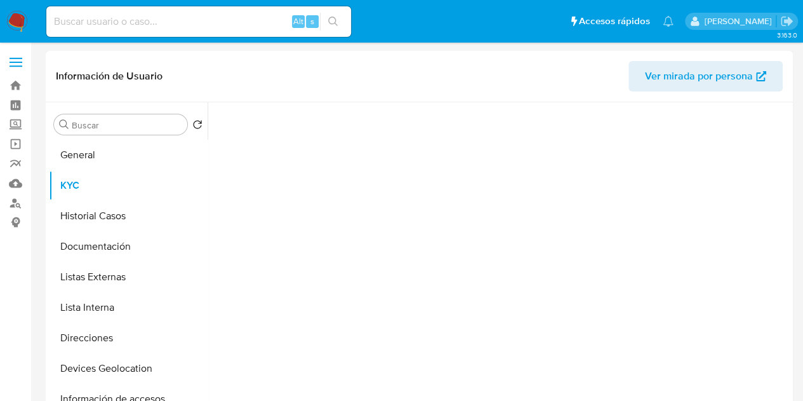
select select "10"
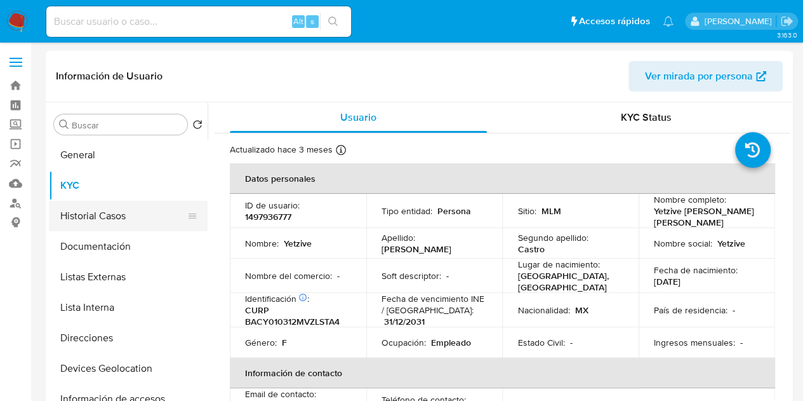
click at [79, 213] on button "Historial Casos" at bounding box center [123, 216] width 149 height 30
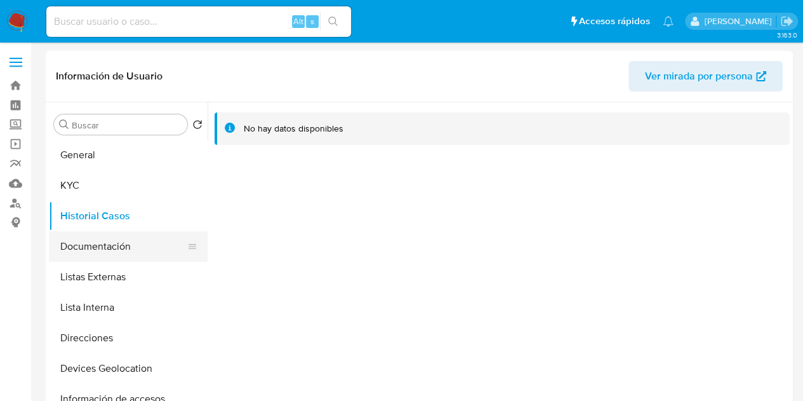
click at [103, 239] on button "Documentación" at bounding box center [123, 246] width 149 height 30
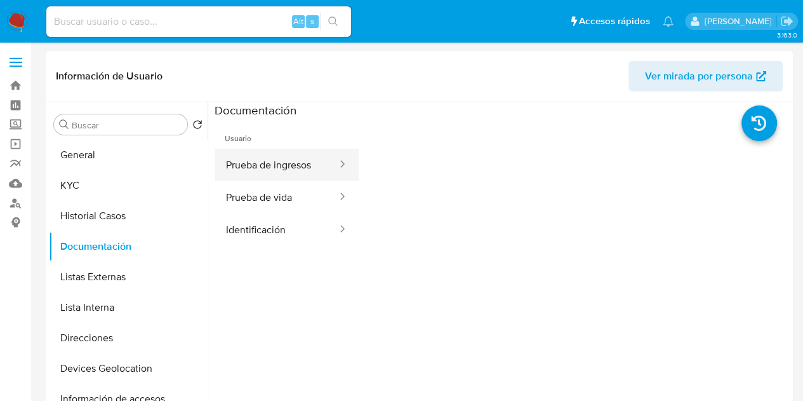
click at [288, 166] on button "Prueba de ingresos" at bounding box center [277, 165] width 124 height 32
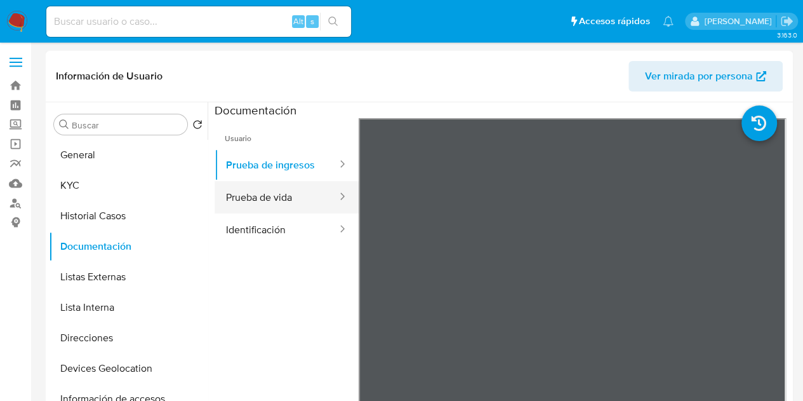
click at [286, 182] on button "Prueba de vida" at bounding box center [277, 197] width 124 height 32
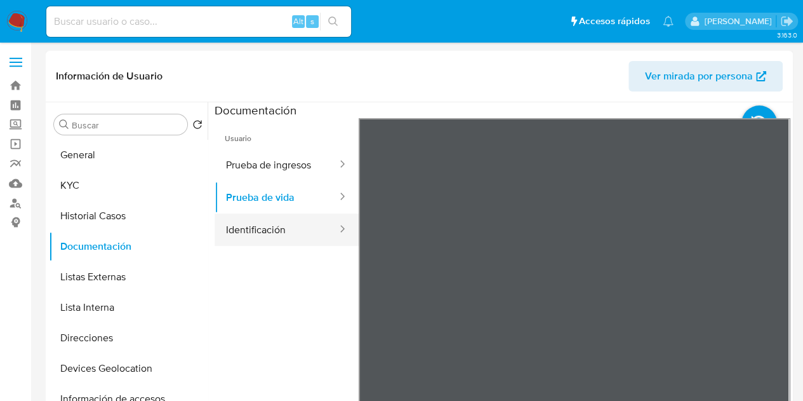
click at [284, 223] on button "Identificación" at bounding box center [277, 229] width 124 height 32
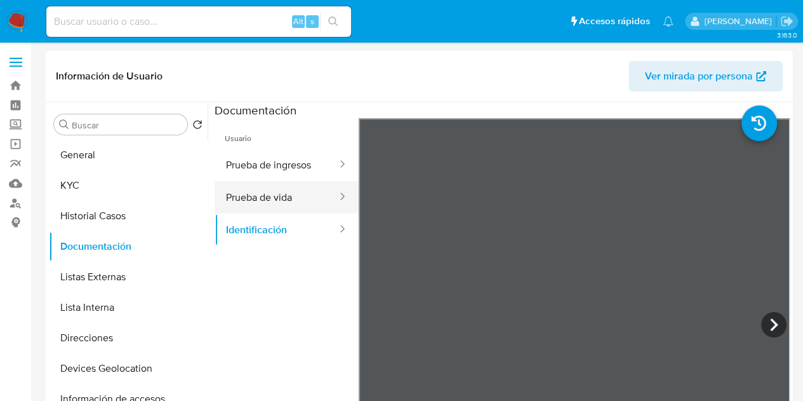
click at [269, 188] on button "Prueba de vida" at bounding box center [277, 197] width 124 height 32
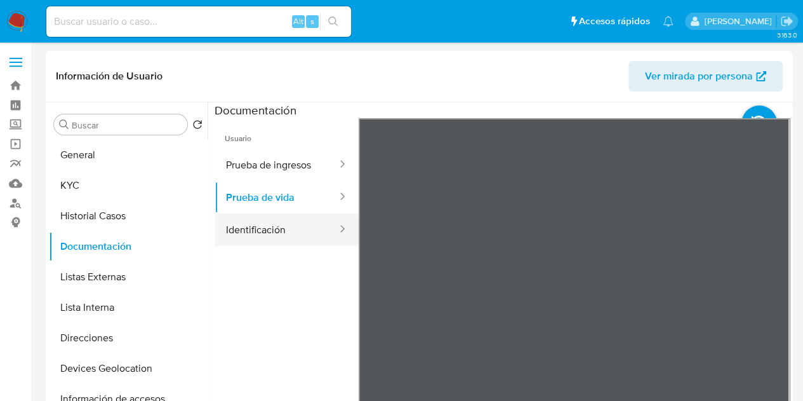
click at [293, 225] on button "Identificación" at bounding box center [277, 229] width 124 height 32
